Goal: Information Seeking & Learning: Learn about a topic

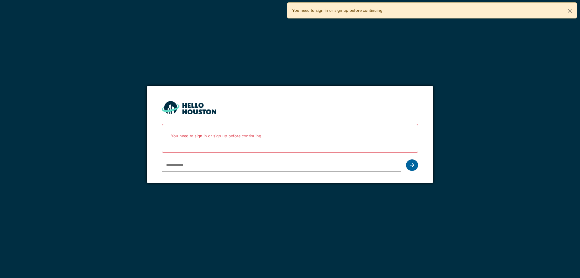
type input "**********"
click at [408, 167] on div at bounding box center [412, 164] width 12 height 11
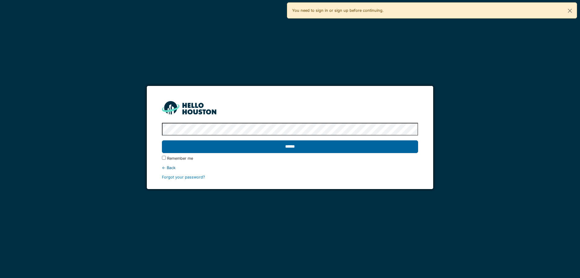
click at [201, 149] on input "******" at bounding box center [290, 146] width 256 height 13
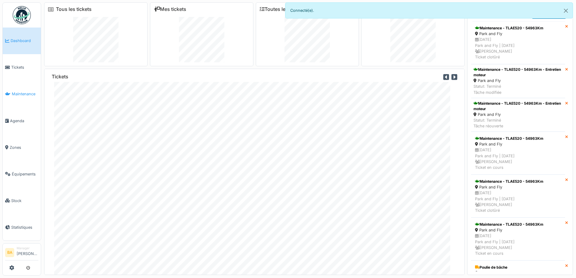
click at [23, 95] on span "Maintenance" at bounding box center [25, 94] width 27 height 6
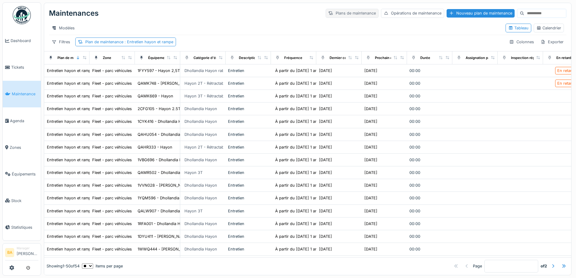
click at [332, 15] on div "Plans de maintenance" at bounding box center [352, 13] width 53 height 9
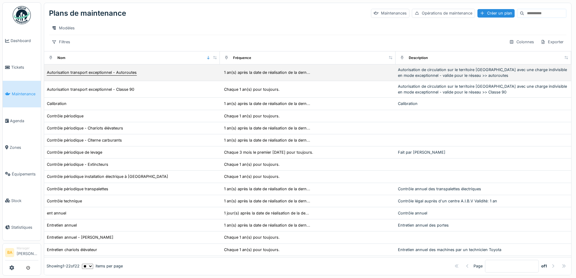
click at [83, 75] on div "Autorisation transport exceptionnel - Autoroutes" at bounding box center [92, 73] width 90 height 6
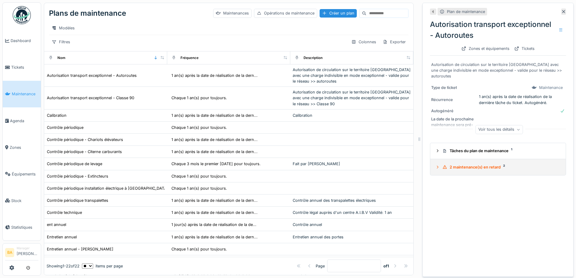
click at [437, 167] on icon at bounding box center [438, 167] width 2 height 3
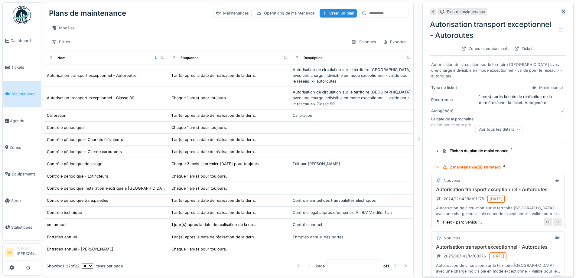
scroll to position [22, 0]
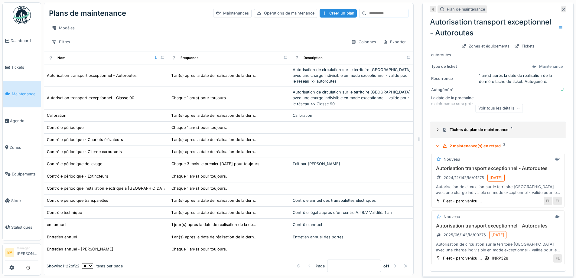
click at [435, 128] on icon at bounding box center [437, 130] width 5 height 4
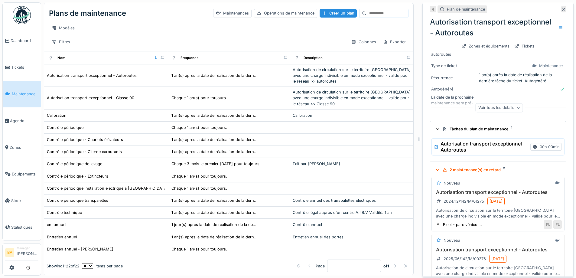
scroll to position [46, 0]
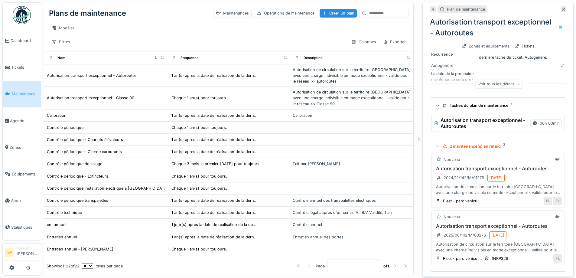
click at [436, 103] on icon at bounding box center [438, 105] width 4 height 5
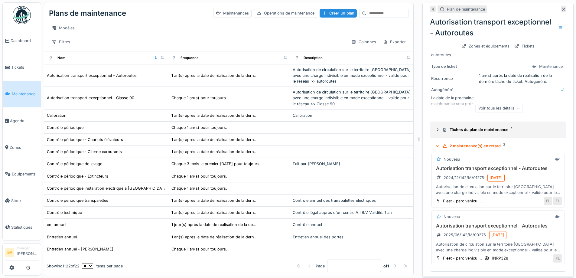
scroll to position [22, 0]
click at [442, 128] on icon at bounding box center [444, 130] width 5 height 4
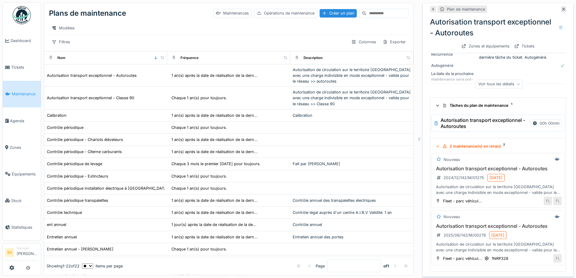
scroll to position [0, 0]
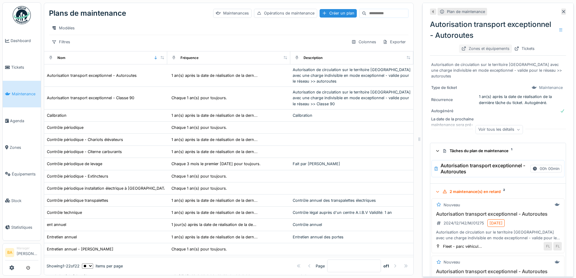
click at [470, 44] on div "Zones et équipements" at bounding box center [485, 48] width 53 height 8
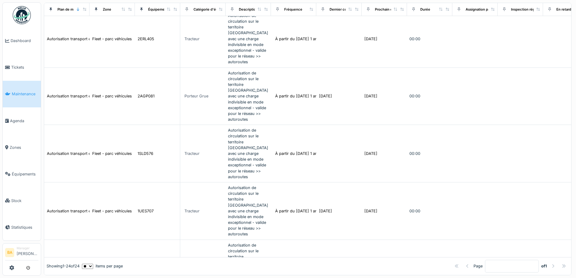
scroll to position [5, 0]
